Goal: Task Accomplishment & Management: Complete application form

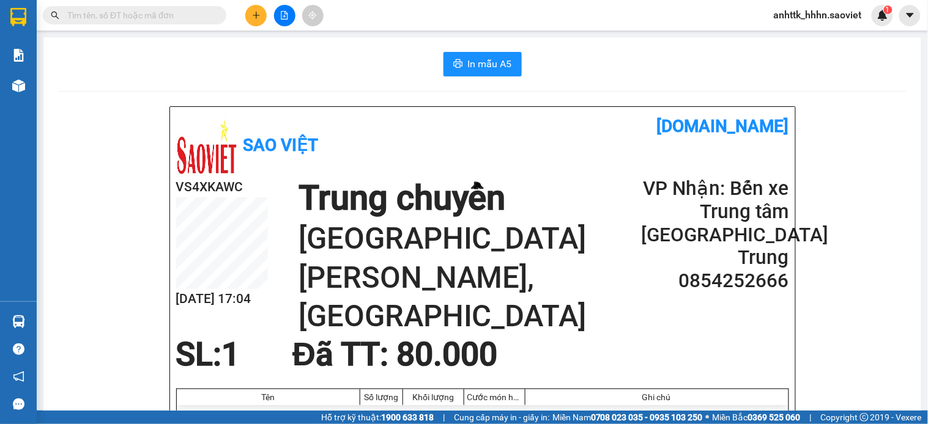
click at [179, 15] on input "text" at bounding box center [139, 15] width 144 height 13
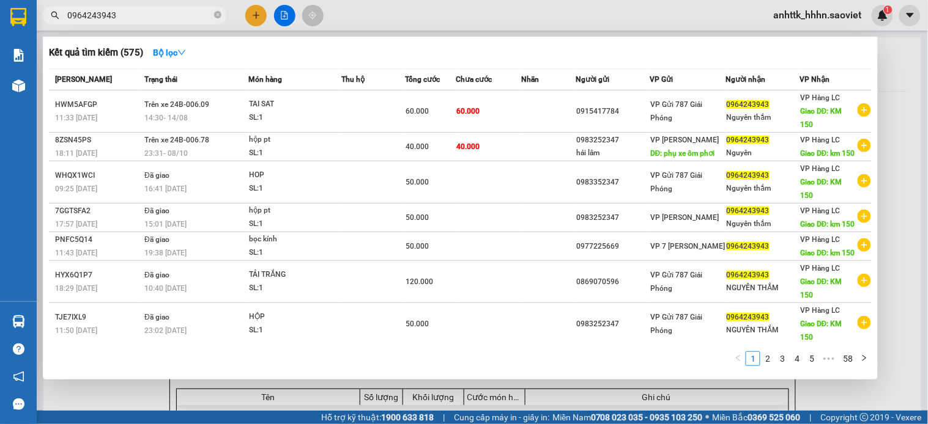
type input "0964243943"
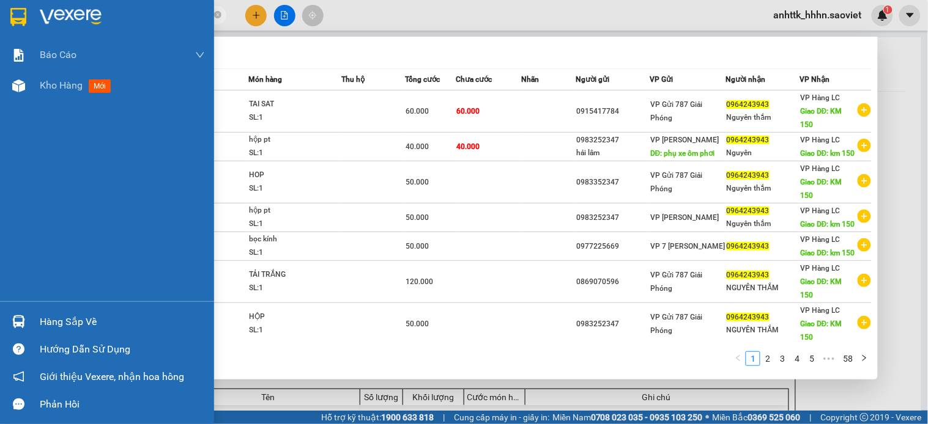
drag, startPoint x: 159, startPoint y: 14, endPoint x: 13, endPoint y: 2, distance: 146.0
click at [13, 2] on section "Kết quả tìm kiếm ( 575 ) Bộ lọc Mã ĐH Trạng thái Món hàng Thu hộ Tổng cước Chưa…" at bounding box center [464, 212] width 928 height 424
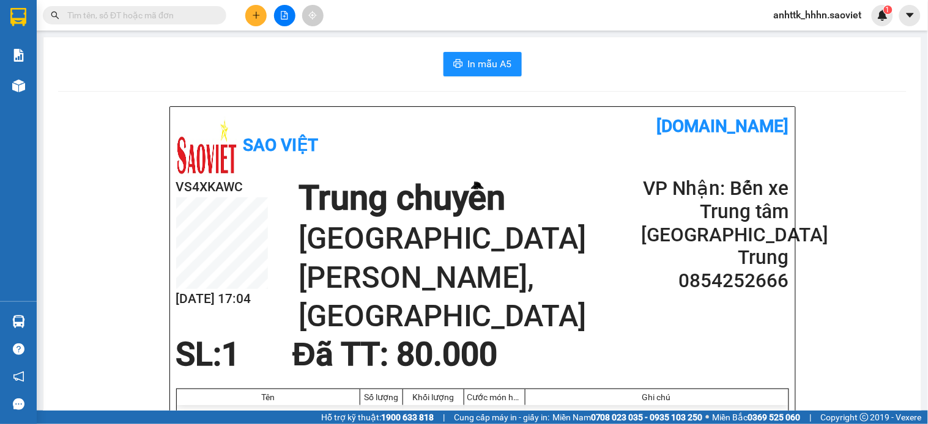
click at [93, 15] on input "text" at bounding box center [139, 15] width 144 height 13
click at [254, 13] on icon "plus" at bounding box center [256, 15] width 9 height 9
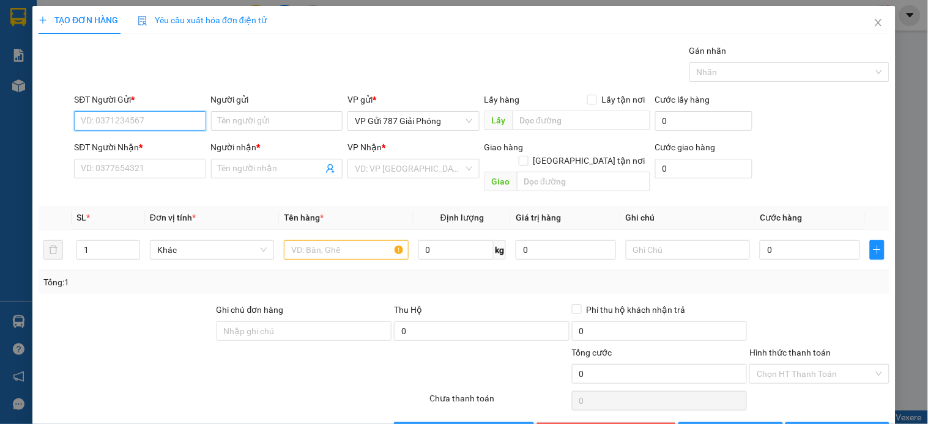
click at [92, 114] on input "SĐT Người Gửi *" at bounding box center [140, 121] width 132 height 20
click at [114, 149] on div "0352396796" at bounding box center [139, 145] width 116 height 13
type input "0352396796"
type input "0962176336"
type input "HOAN"
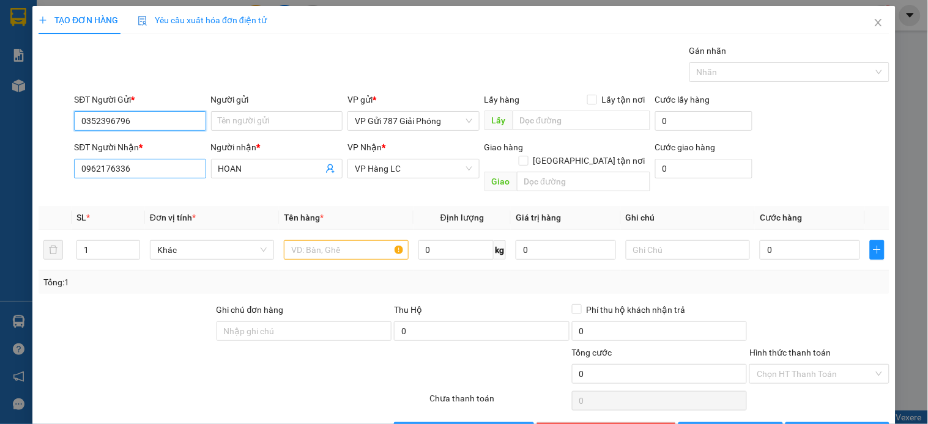
type input "0352396796"
drag, startPoint x: 168, startPoint y: 176, endPoint x: 0, endPoint y: 165, distance: 167.9
click at [0, 165] on div "TẠO ĐƠN HÀNG Yêu cầu xuất hóa đơn điện tử Transit Pickup Surcharge Ids Transit …" at bounding box center [464, 212] width 928 height 424
type input "0344592568"
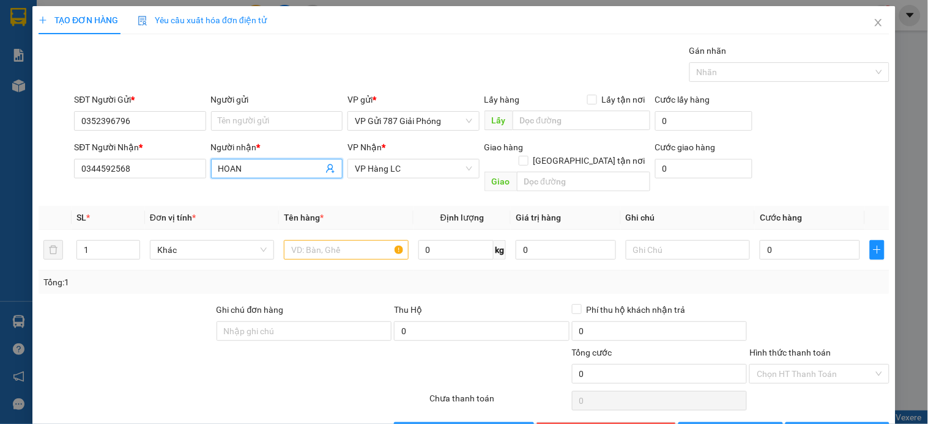
drag, startPoint x: 286, startPoint y: 176, endPoint x: 213, endPoint y: 162, distance: 74.0
click at [213, 162] on span "HOAN" at bounding box center [277, 169] width 132 height 20
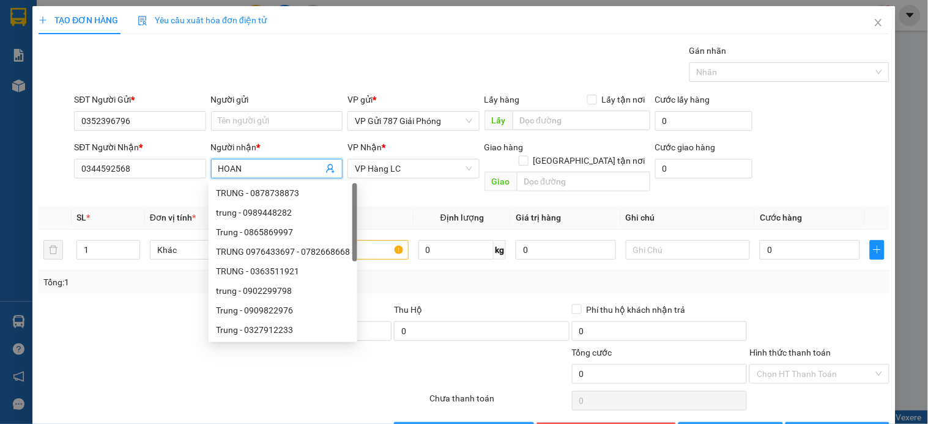
drag, startPoint x: 259, startPoint y: 172, endPoint x: 204, endPoint y: 138, distance: 64.5
click at [157, 157] on div "SĐT Người Nhận * 0344592568 Người nhận * HOAN VP Nhận * VP Hàng LC Giao hàng Gi…" at bounding box center [482, 169] width 820 height 56
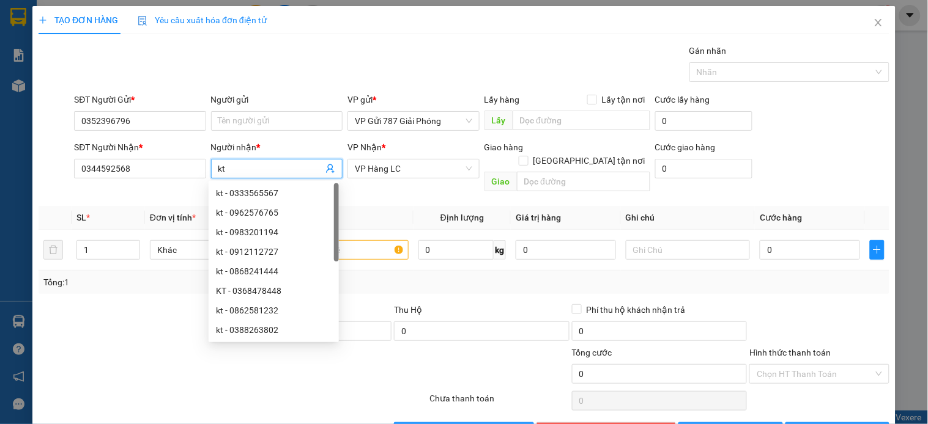
type input "kt"
drag, startPoint x: 420, startPoint y: 179, endPoint x: 421, endPoint y: 171, distance: 7.4
click at [420, 177] on div "VP Nhận * VP Hàng LC" at bounding box center [413, 162] width 132 height 43
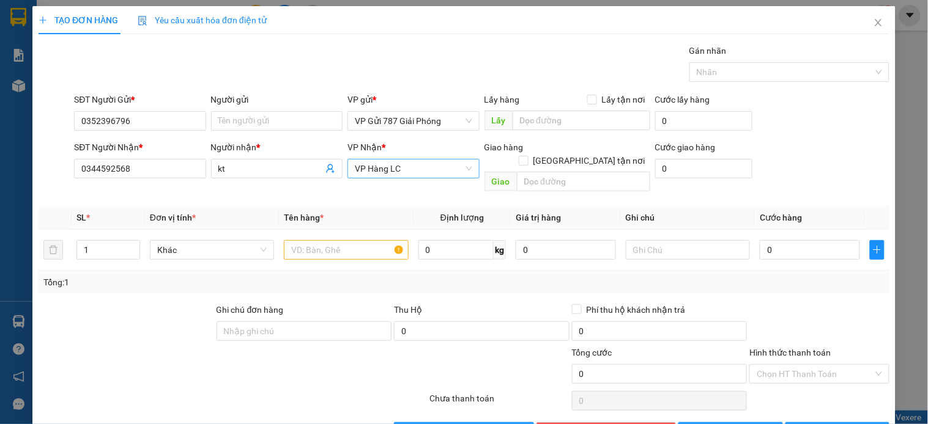
click at [422, 169] on span "VP Hàng LC" at bounding box center [413, 169] width 117 height 18
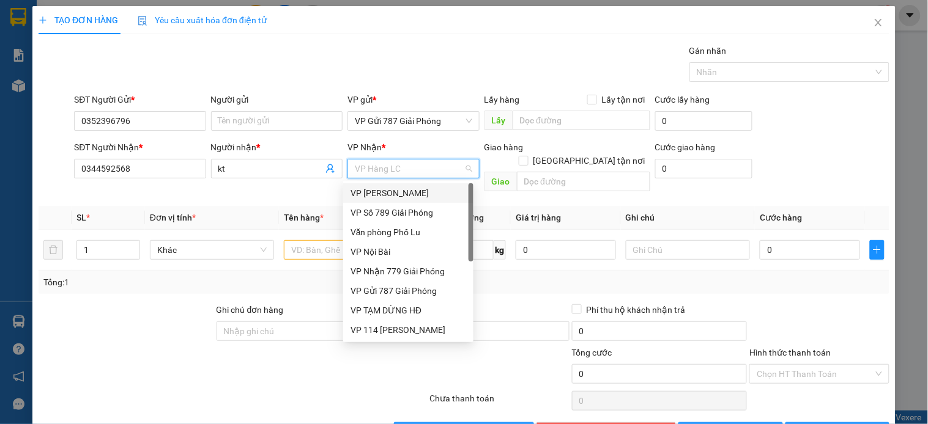
click at [377, 196] on div "VP [PERSON_NAME]" at bounding box center [408, 193] width 116 height 13
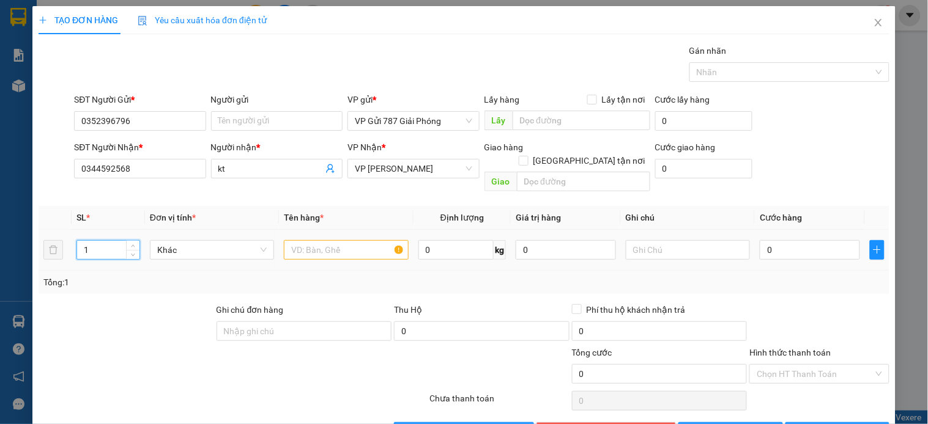
click at [103, 241] on input "1" at bounding box center [108, 250] width 62 height 18
click at [100, 241] on input "16" at bounding box center [108, 250] width 62 height 18
type input "15"
type input "4"
type input "14 quả sắt + 1 bao"
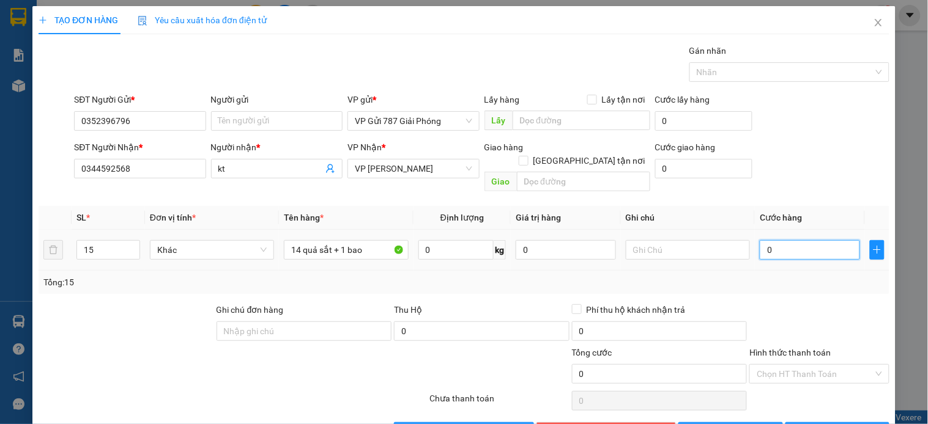
click at [780, 240] on input "0" at bounding box center [810, 250] width 100 height 20
type input "6"
type input "60"
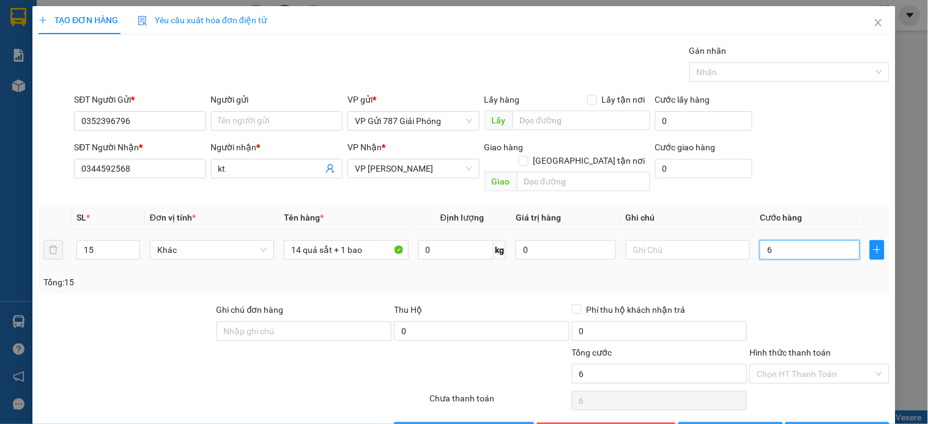
type input "60"
type input "600"
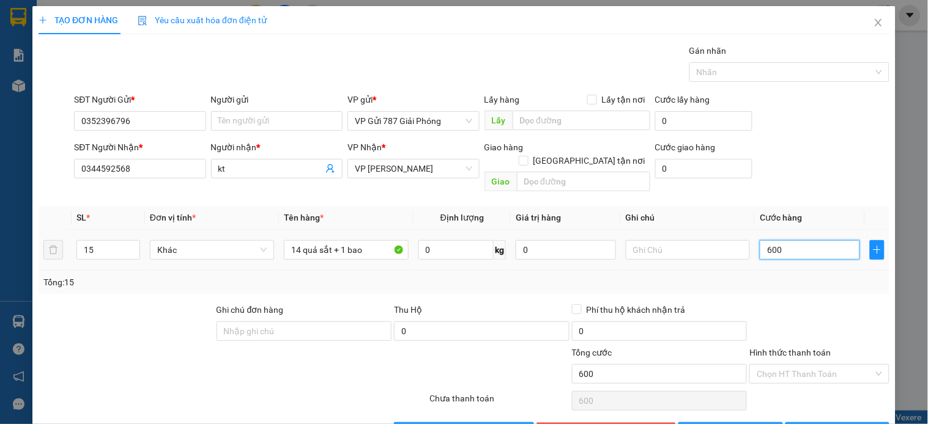
type input "6.000"
type input "60.000"
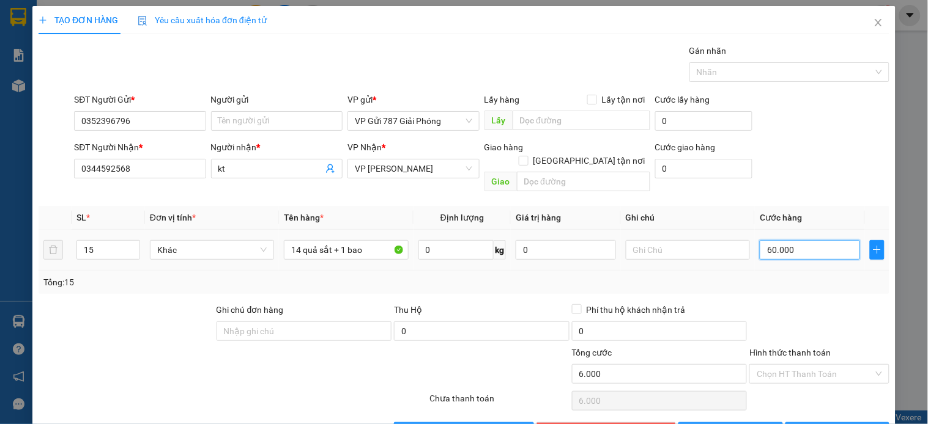
type input "60.000"
type input "600.000"
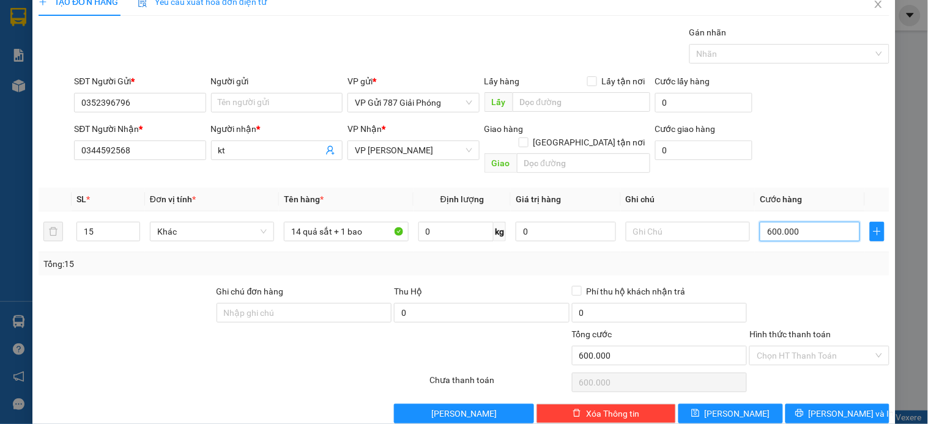
scroll to position [28, 0]
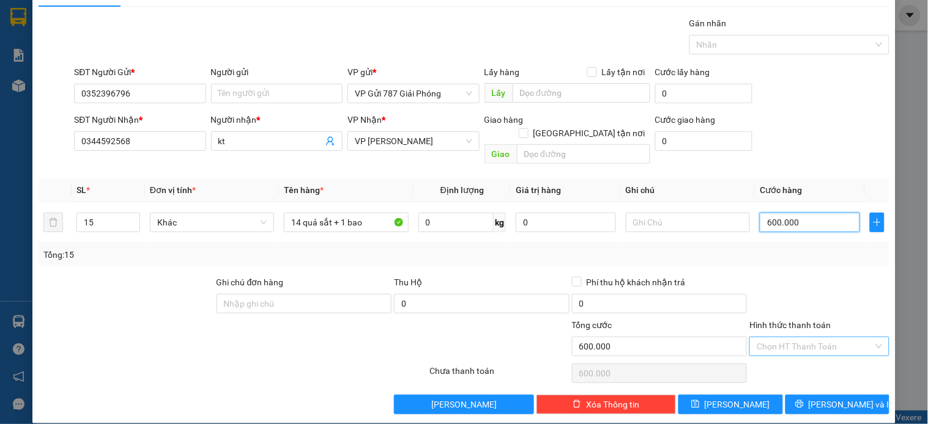
type input "600.000"
click at [768, 338] on input "Hình thức thanh toán" at bounding box center [815, 347] width 116 height 18
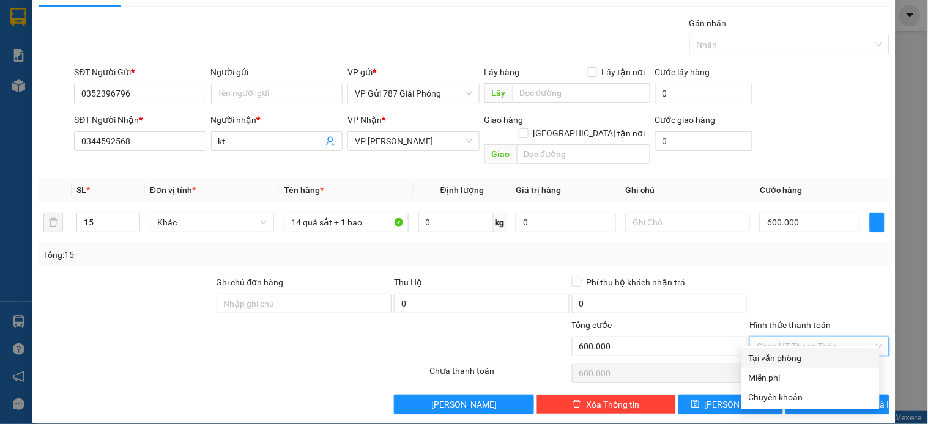
click at [765, 366] on div "Tại văn phòng" at bounding box center [810, 359] width 138 height 20
type input "0"
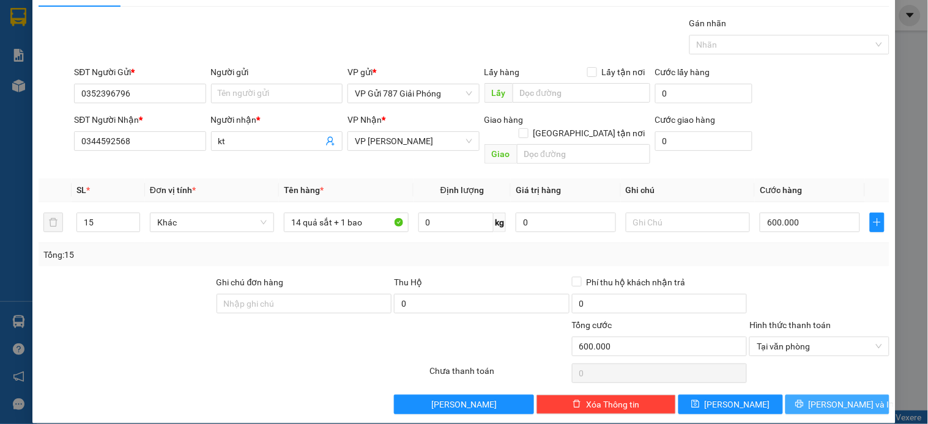
click at [826, 398] on span "[PERSON_NAME] và In" at bounding box center [852, 404] width 86 height 13
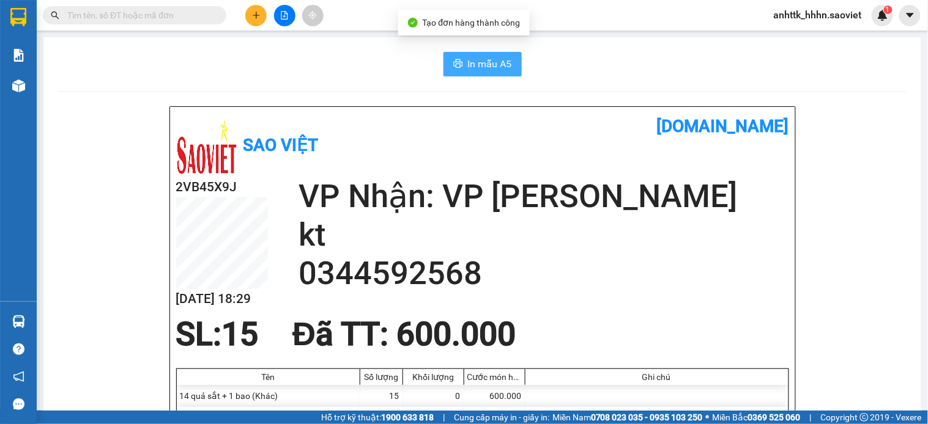
click at [497, 65] on span "In mẫu A5" at bounding box center [490, 63] width 44 height 15
click at [468, 64] on span "In mẫu A5" at bounding box center [490, 63] width 44 height 15
click at [212, 20] on span at bounding box center [134, 15] width 183 height 18
click at [202, 15] on input "text" at bounding box center [139, 15] width 144 height 13
